Goal: Use online tool/utility: Utilize a website feature to perform a specific function

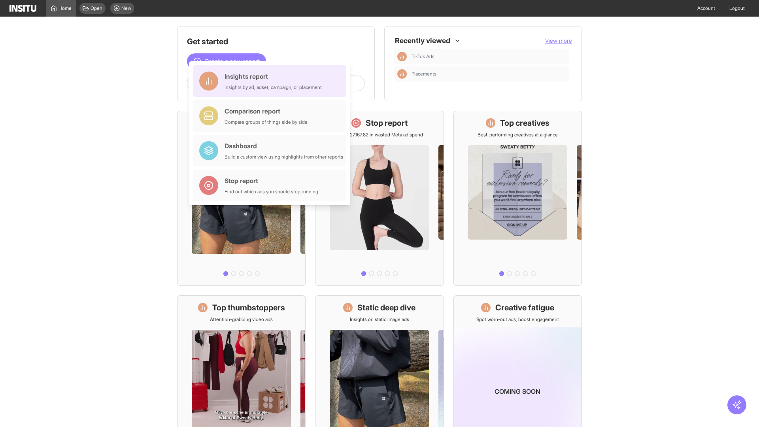
click at [272, 81] on div "Insights report Insights by ad, adset, campaign, or placement" at bounding box center [273, 81] width 97 height 19
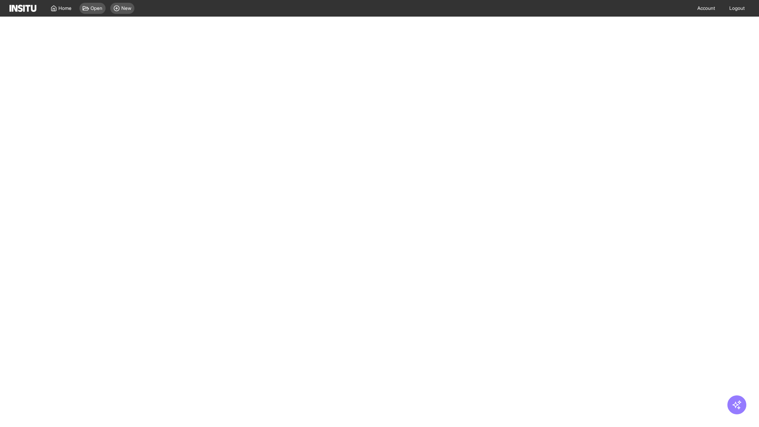
select select "**"
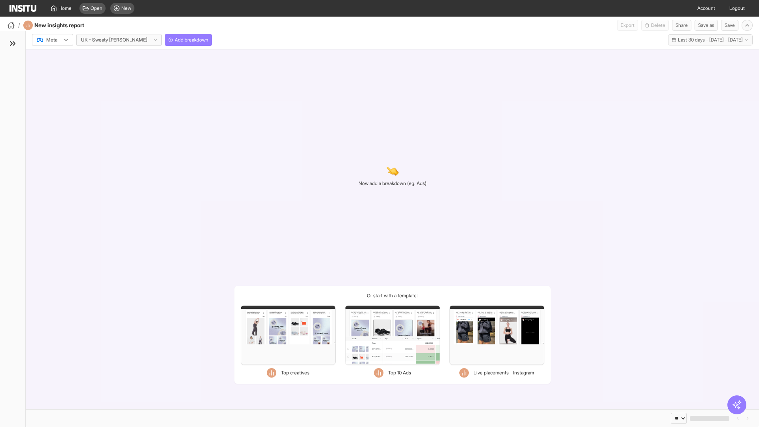
click at [53, 40] on div at bounding box center [47, 40] width 22 height 8
click at [52, 57] on span "Meta" at bounding box center [52, 56] width 11 height 7
click at [175, 40] on span "Add breakdown" at bounding box center [192, 40] width 34 height 6
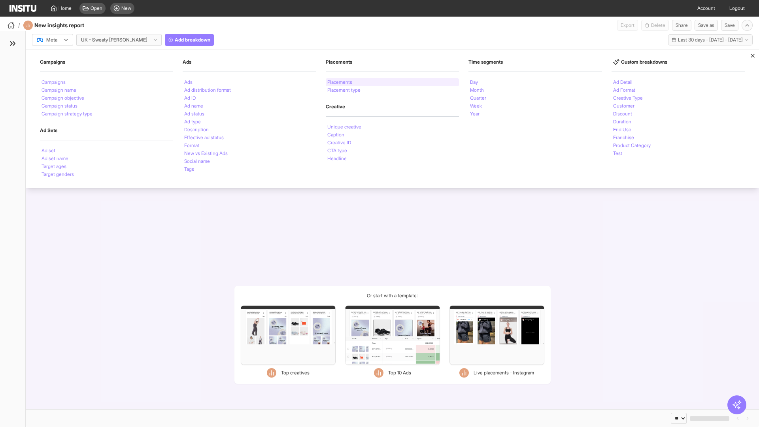
click at [340, 82] on li "Placements" at bounding box center [339, 82] width 25 height 5
